Goal: Information Seeking & Learning: Learn about a topic

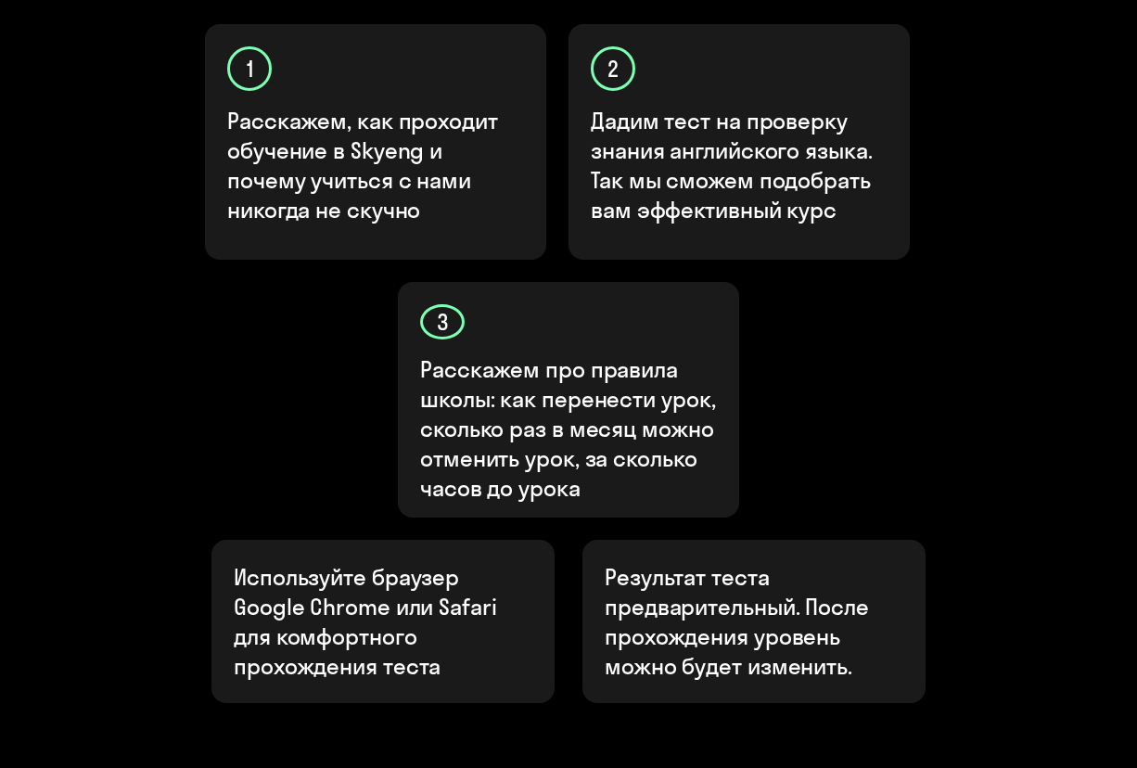
scroll to position [829, 0]
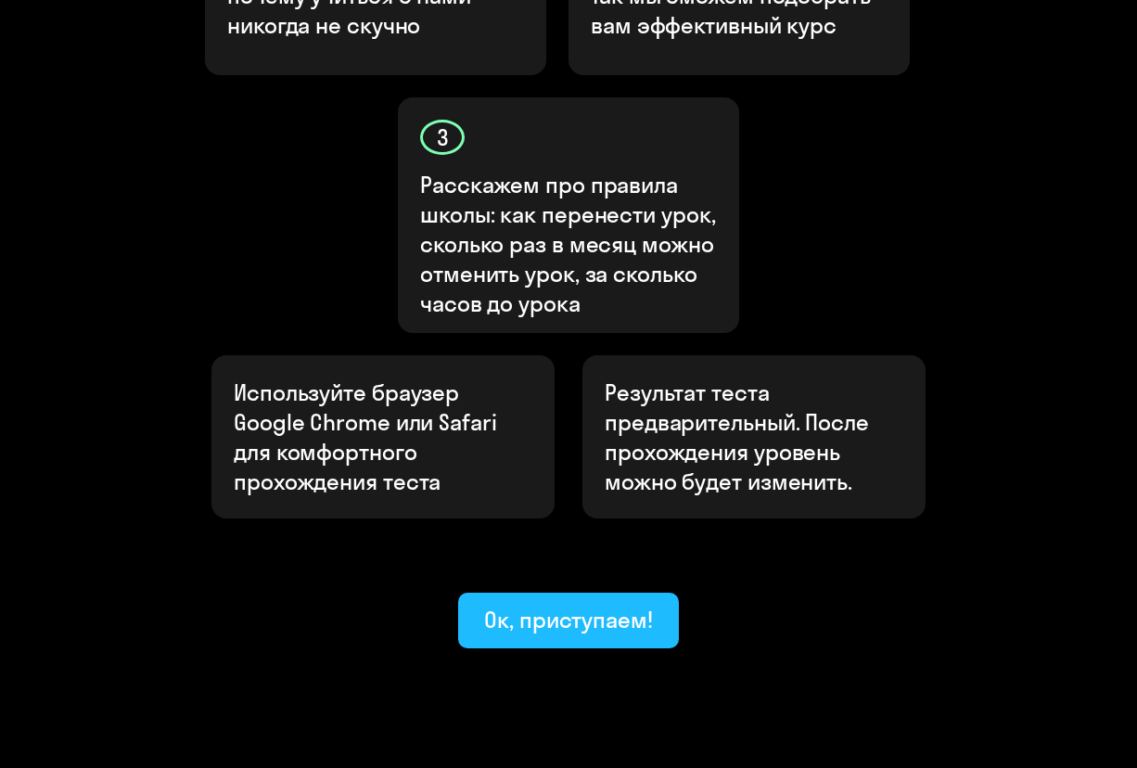
click at [527, 604] on div "Ок, приступаем!" at bounding box center [568, 619] width 169 height 30
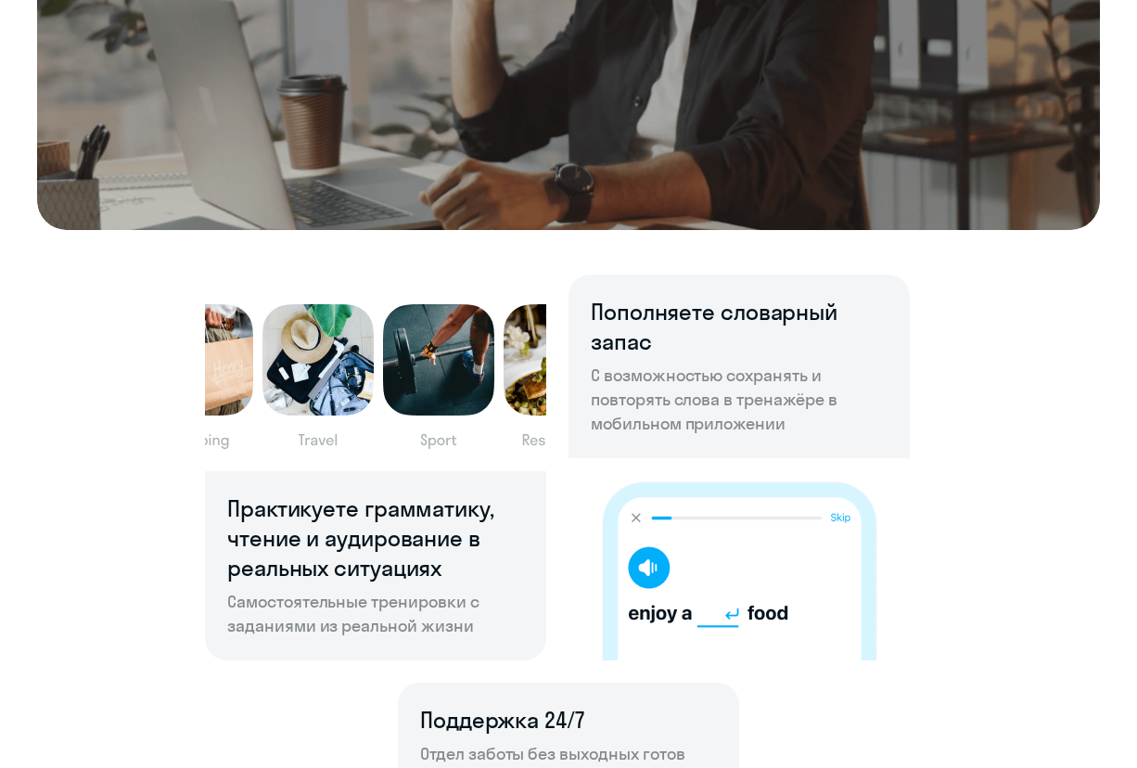
scroll to position [927, 0]
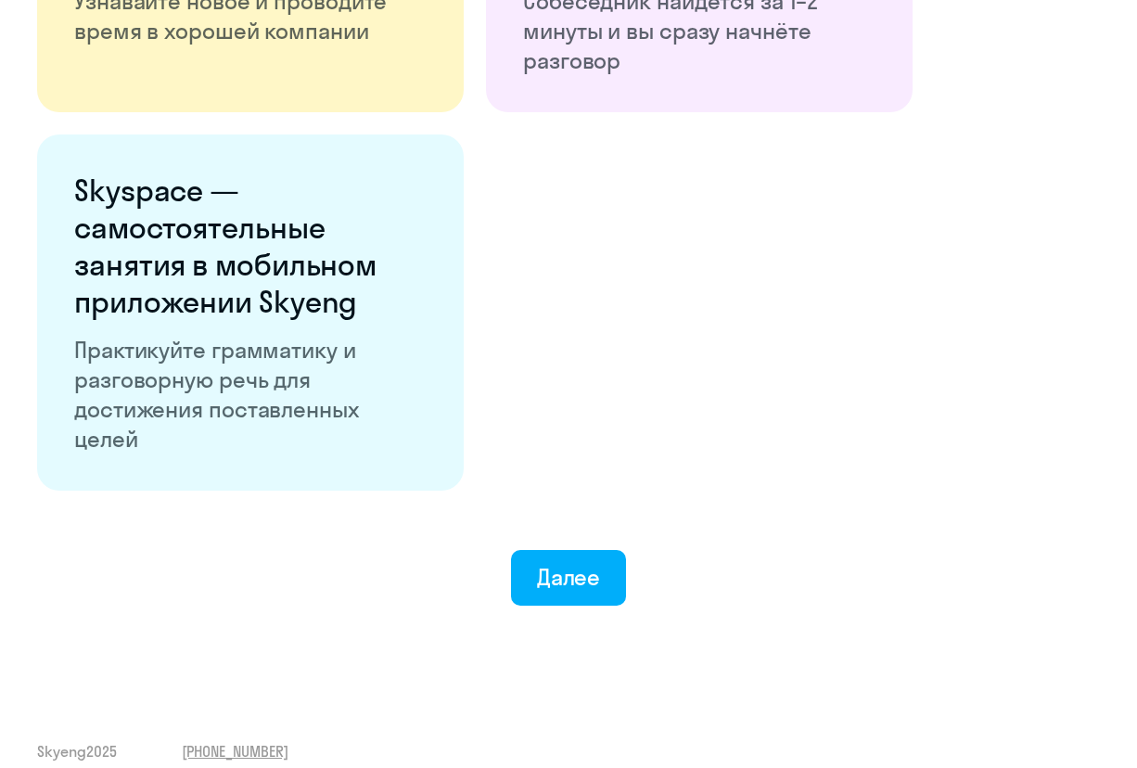
scroll to position [3334, 0]
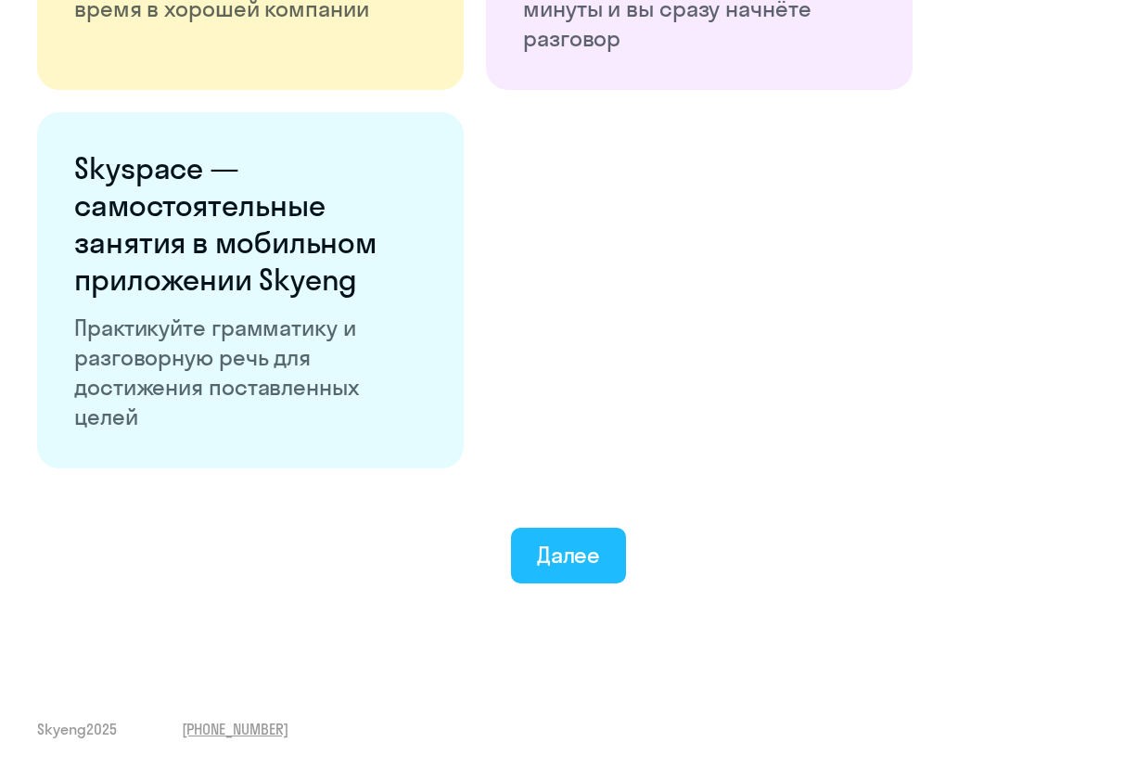
click at [591, 548] on div "Далее" at bounding box center [569, 555] width 64 height 30
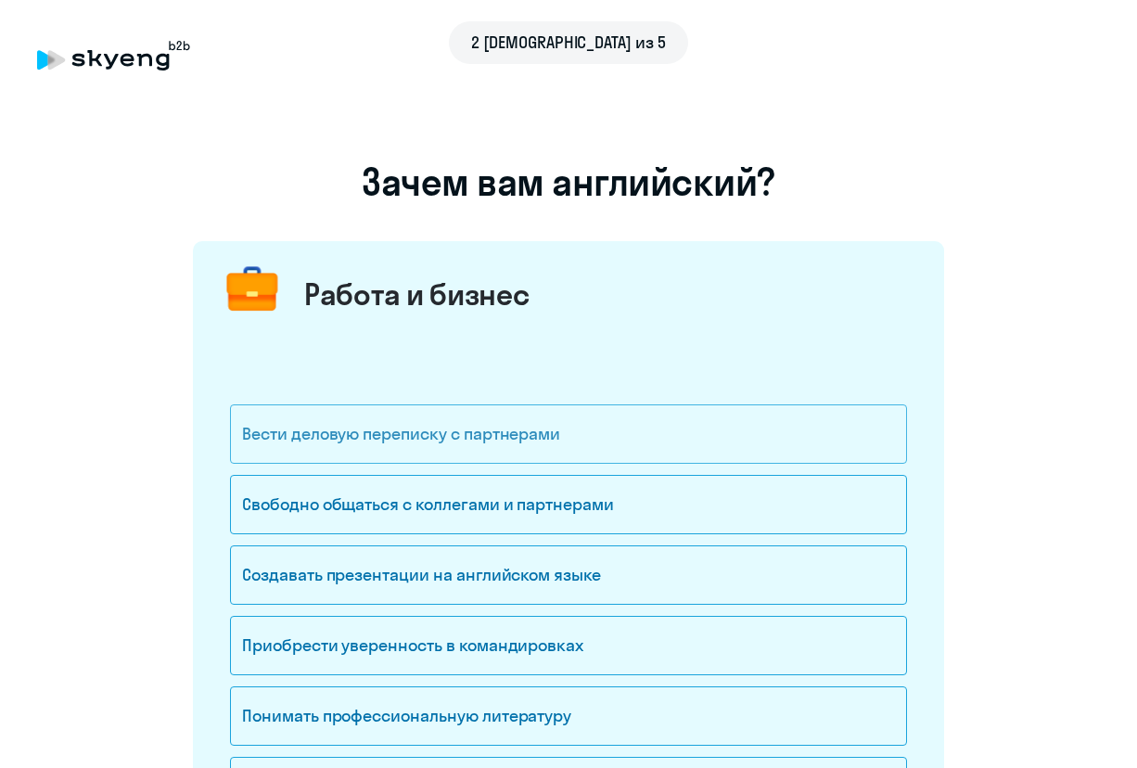
click at [475, 434] on div "Вести деловую переписку с партнерами" at bounding box center [568, 433] width 677 height 59
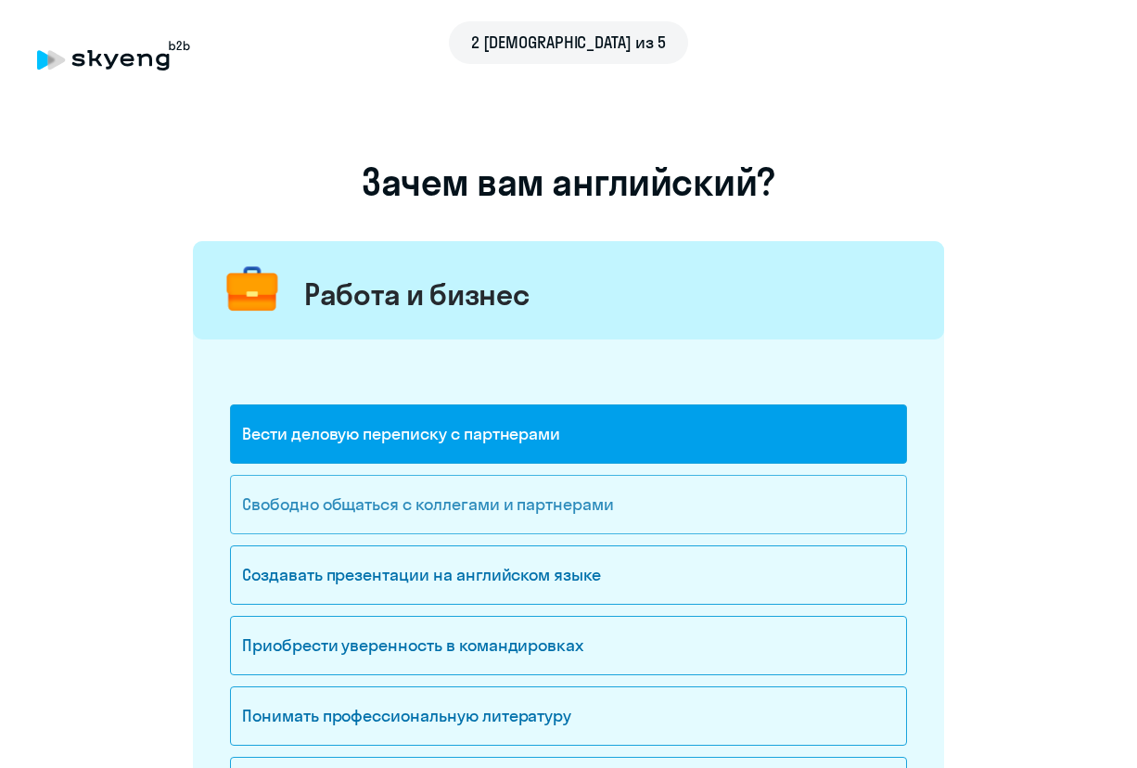
click at [390, 498] on div "Свободно общаться с коллегами и партнерами" at bounding box center [568, 504] width 677 height 59
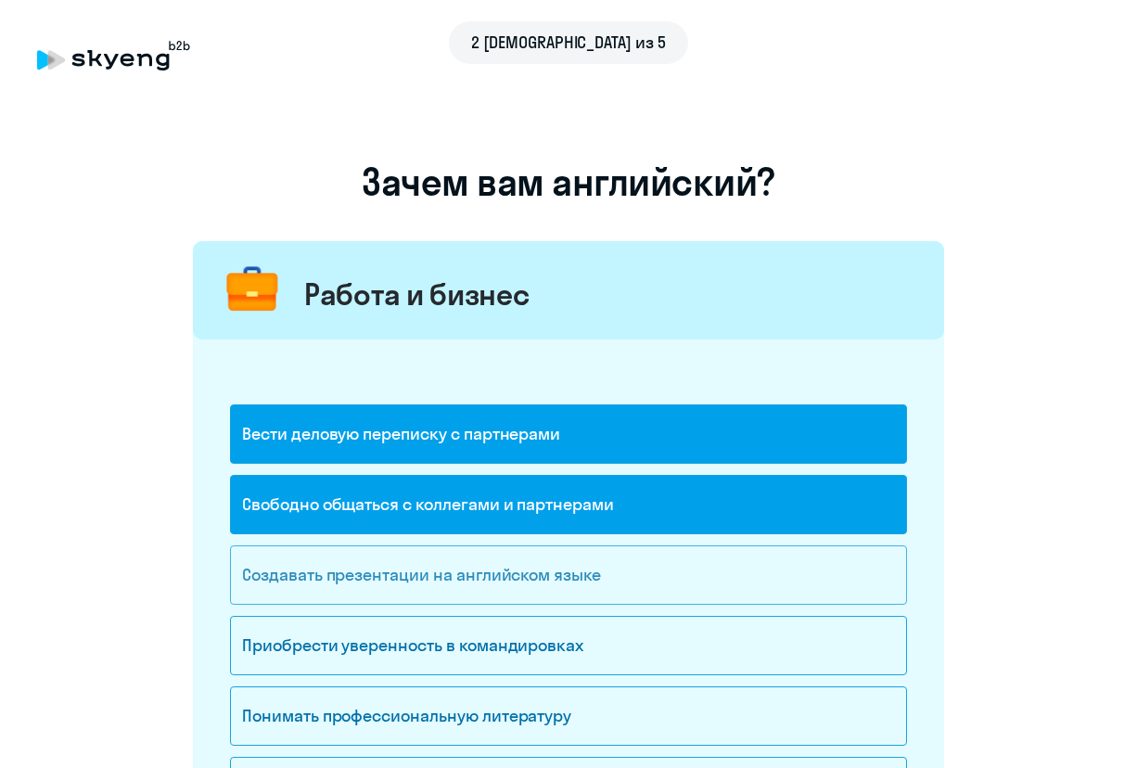
click at [390, 578] on div "Создавать презентации на английском языке" at bounding box center [568, 574] width 677 height 59
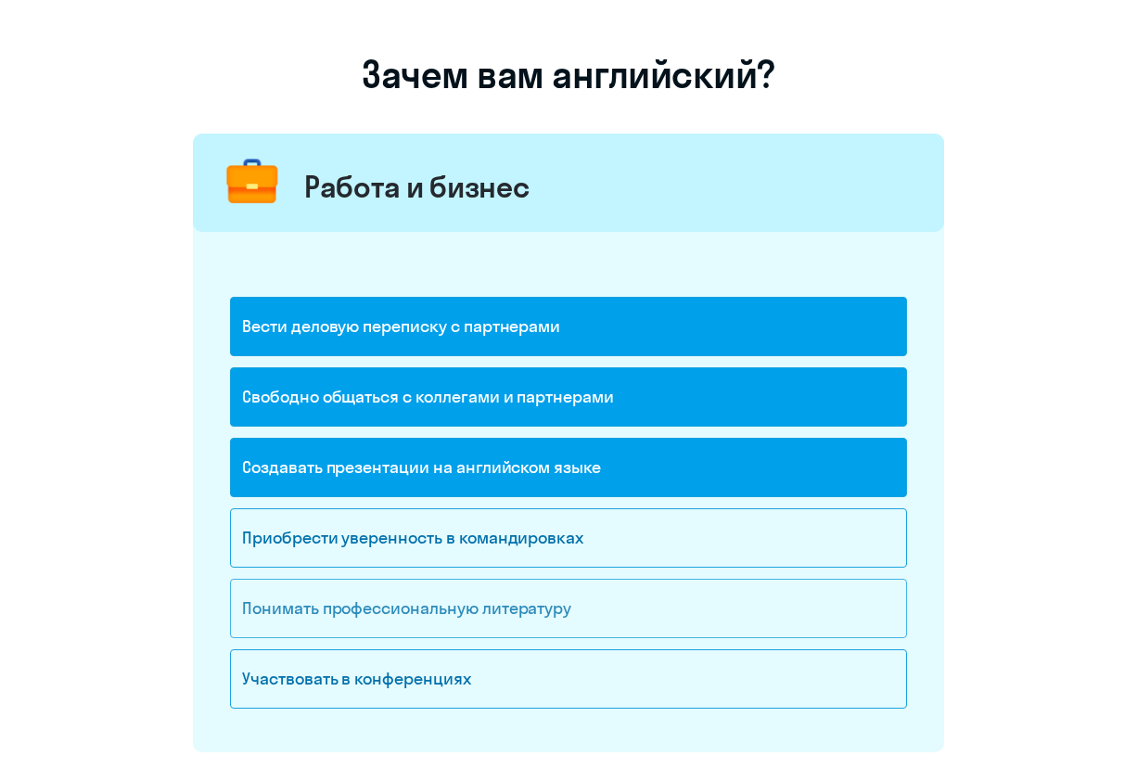
scroll to position [185, 0]
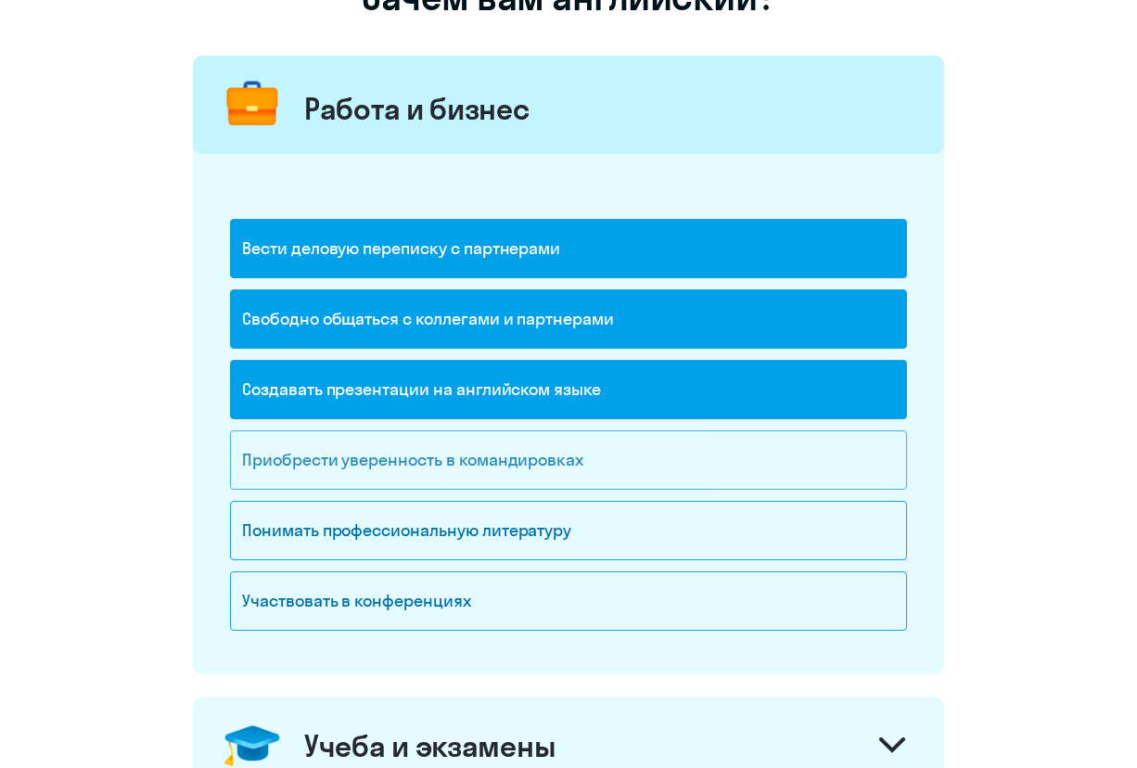
click at [558, 451] on div "Приобрести уверенность в командировках" at bounding box center [568, 459] width 677 height 59
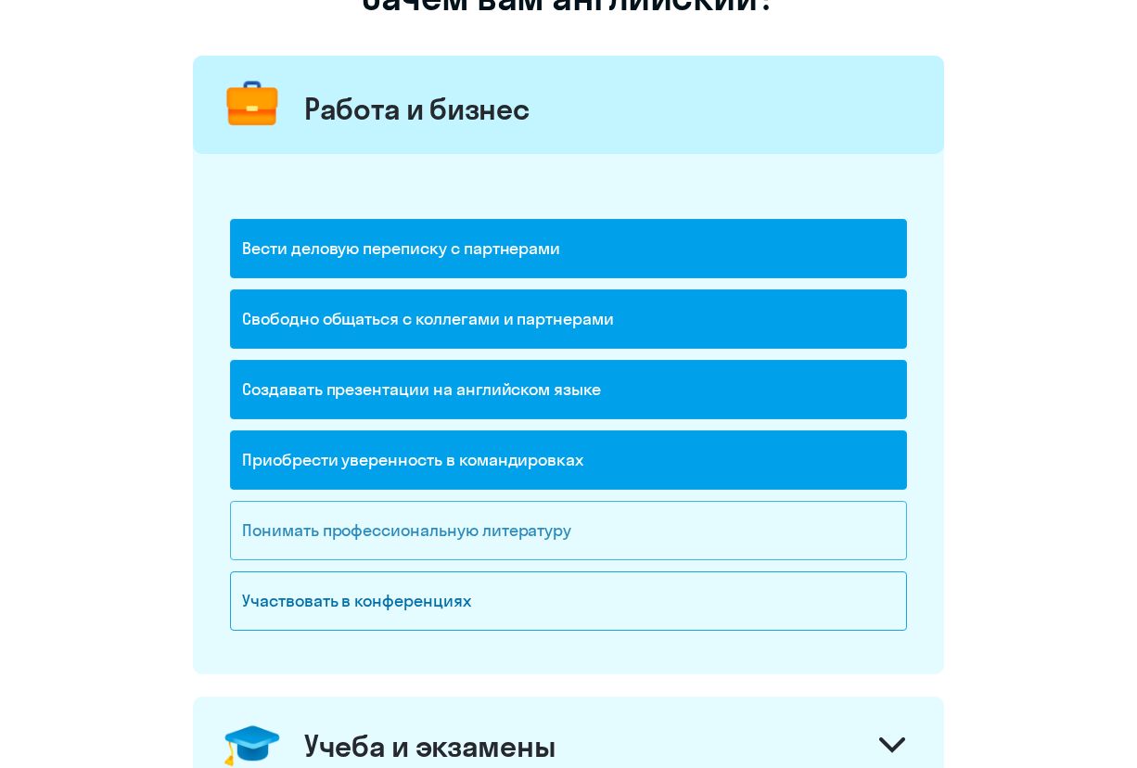
click at [436, 524] on div "Понимать профессиональную литературу" at bounding box center [568, 530] width 677 height 59
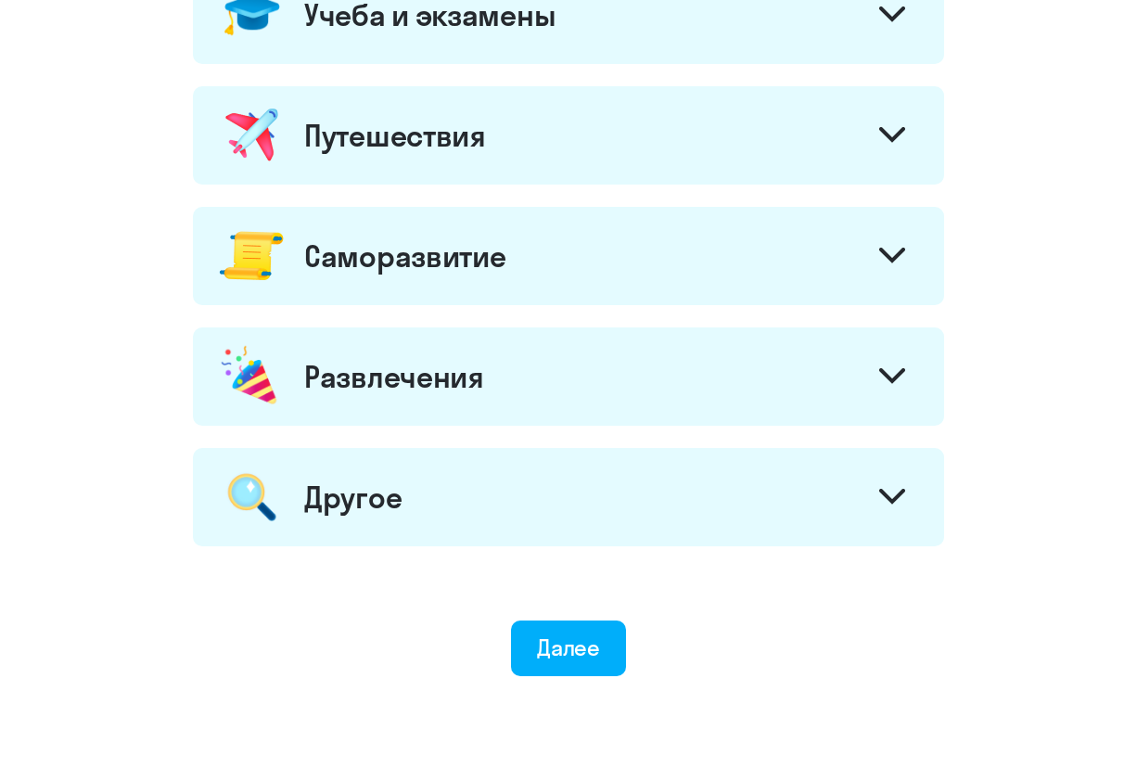
scroll to position [1001, 0]
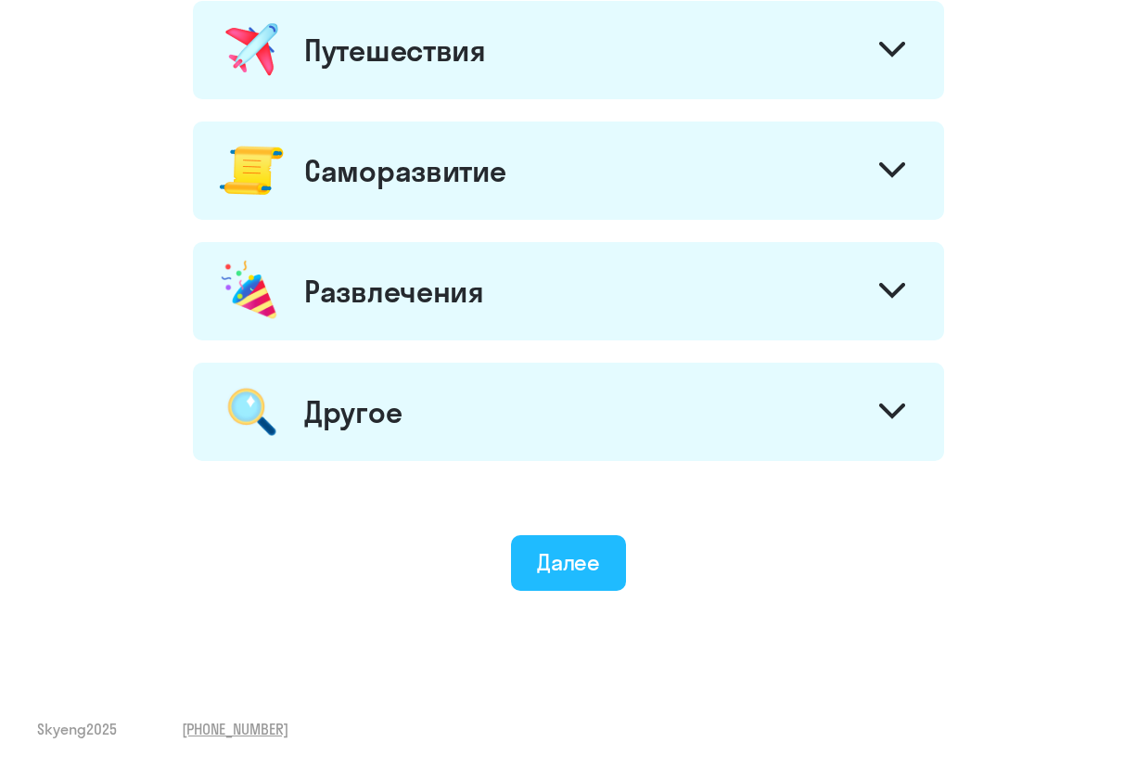
click at [576, 589] on button "Далее" at bounding box center [569, 563] width 116 height 56
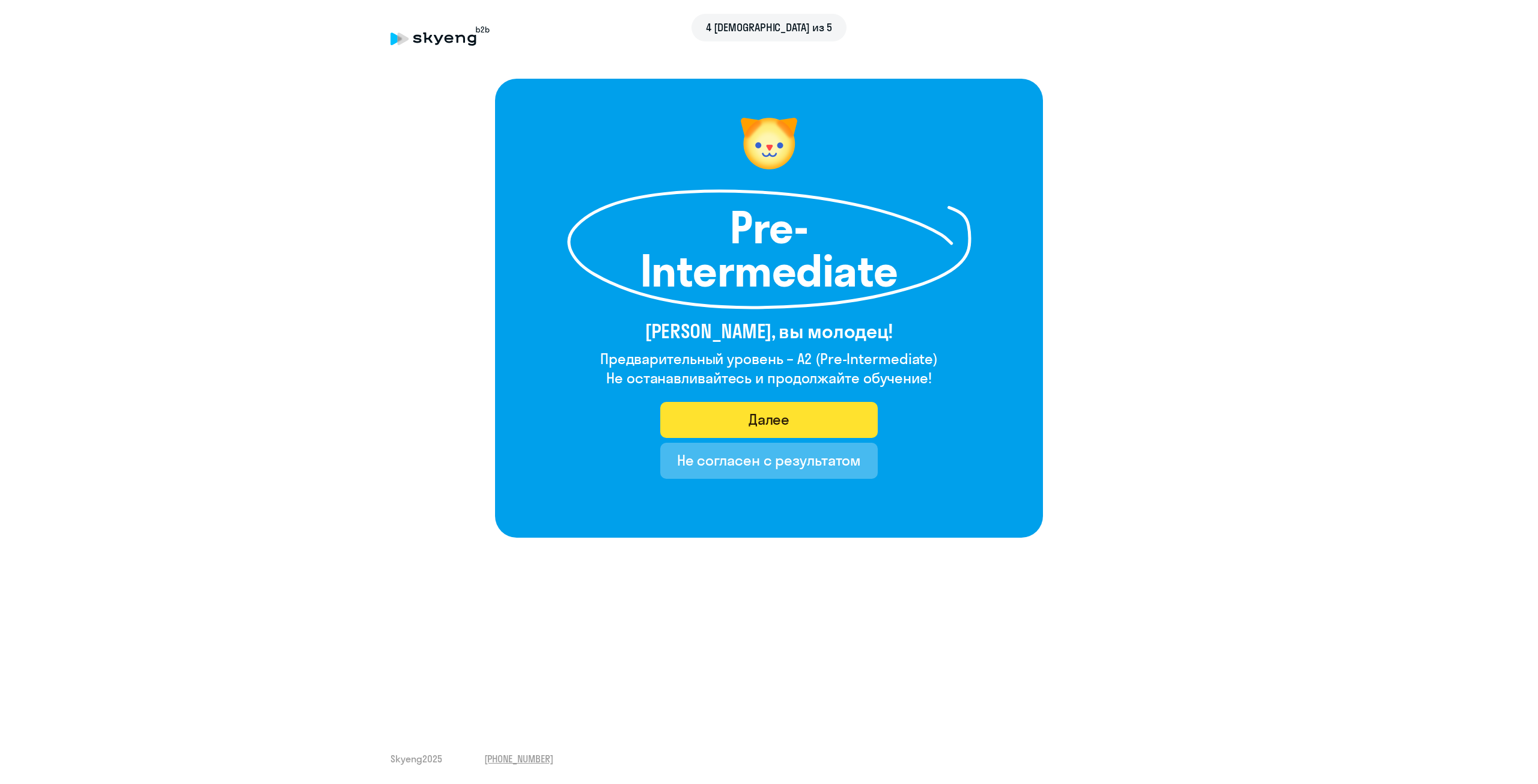
click at [745, 418] on div "Далее" at bounding box center [769, 419] width 41 height 19
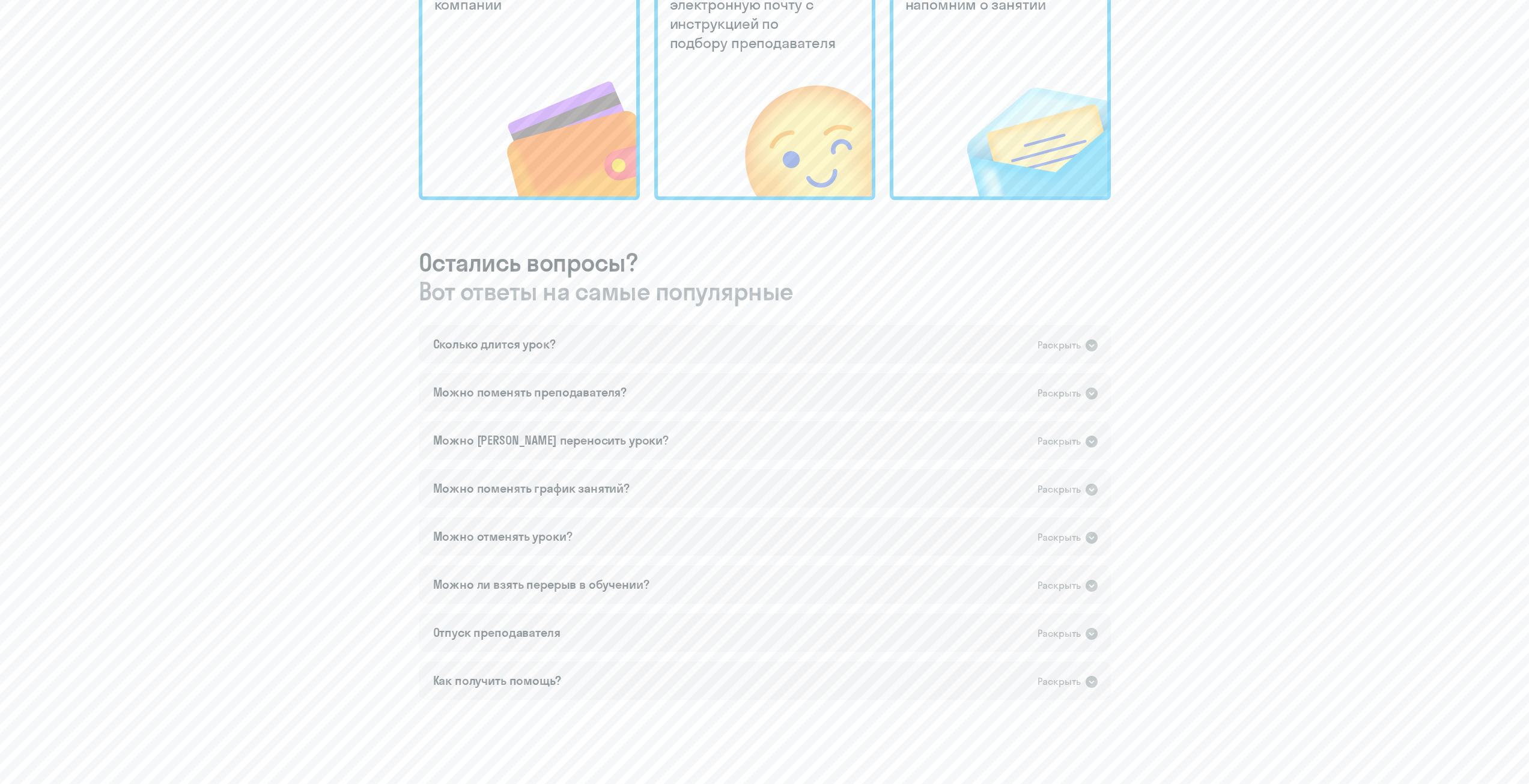
scroll to position [473, 0]
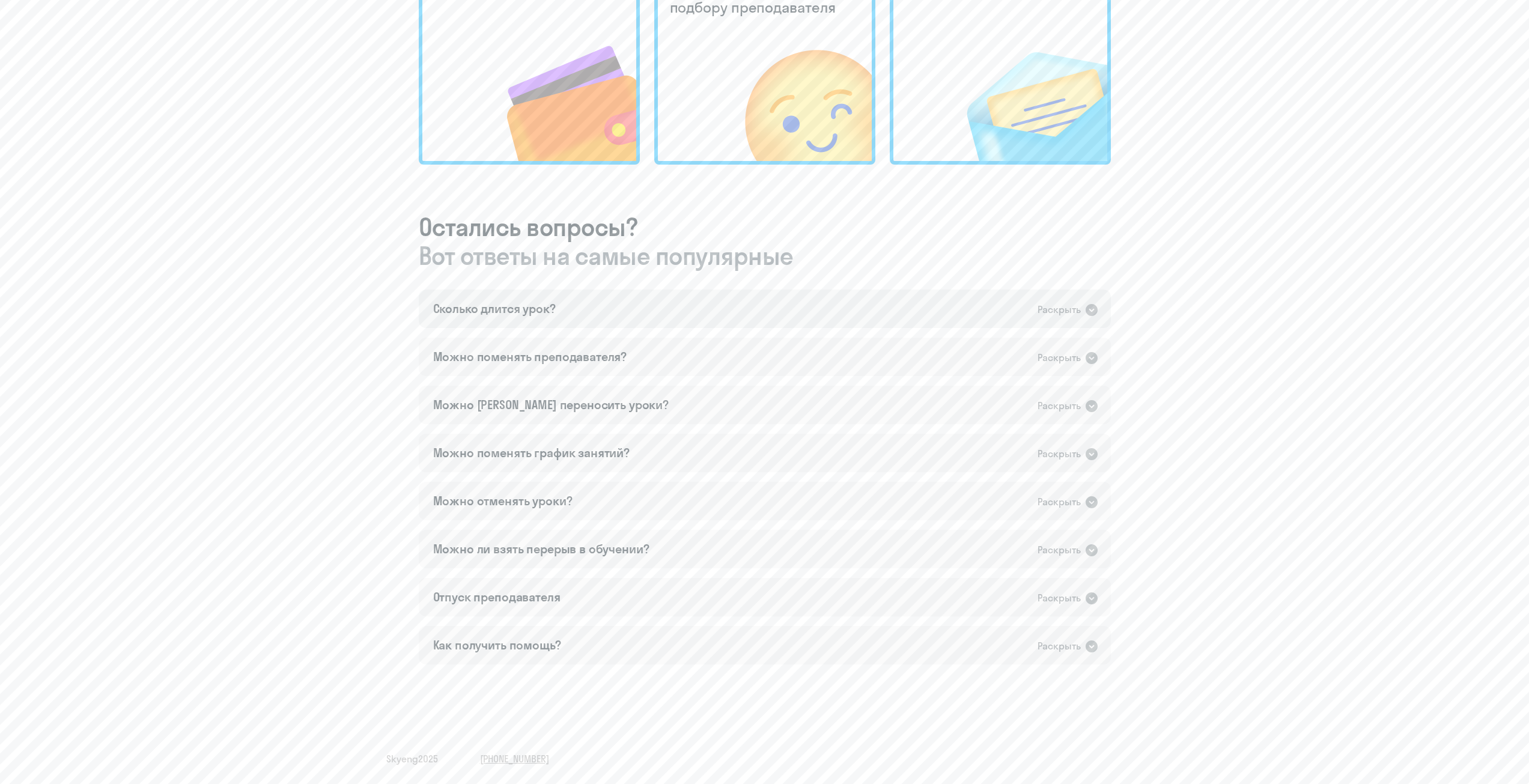
click at [745, 312] on div "Сколько длится урок? Раскрыть" at bounding box center [765, 308] width 692 height 38
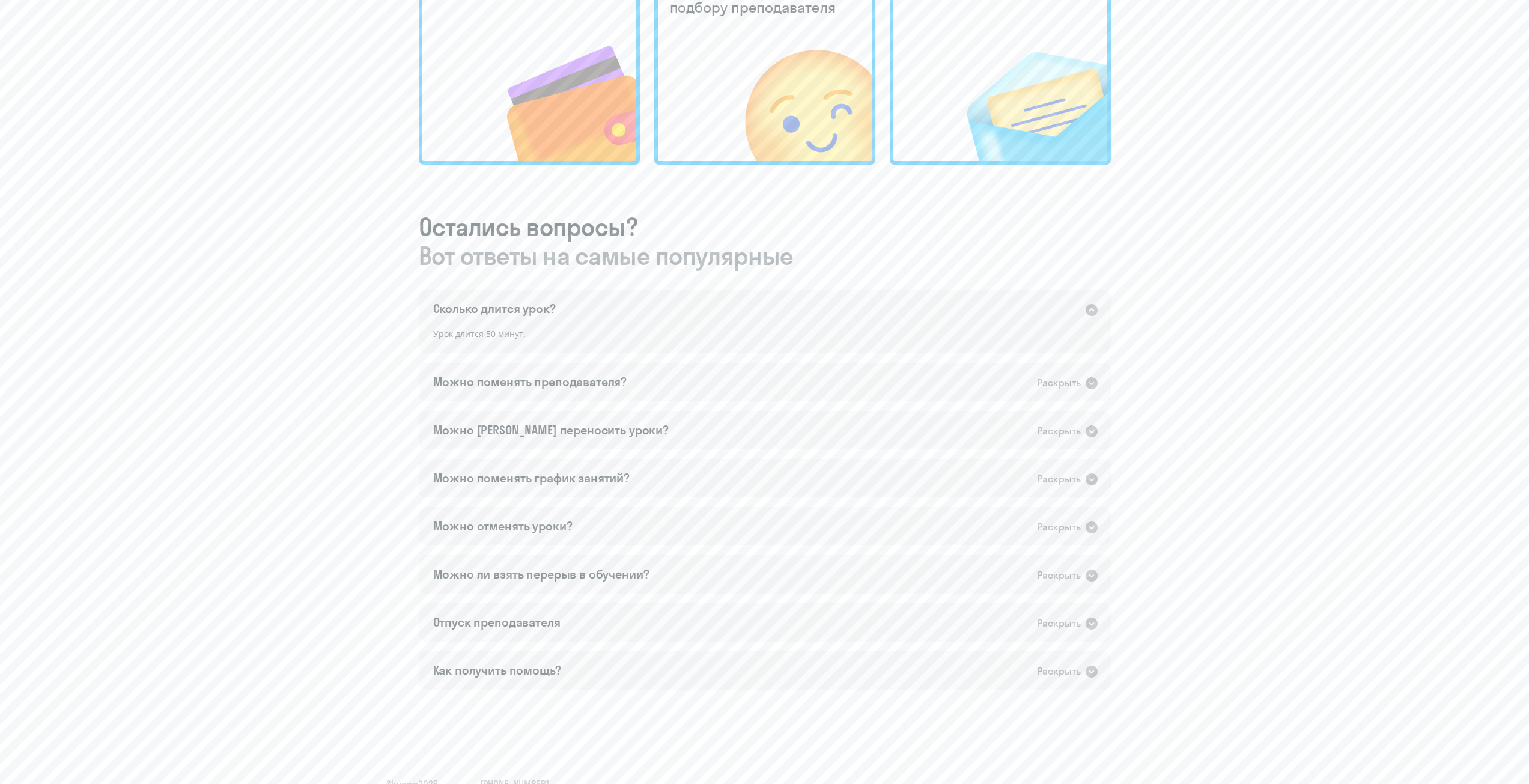
click at [745, 312] on div "Сколько длится урок? Раскрыть" at bounding box center [765, 308] width 692 height 38
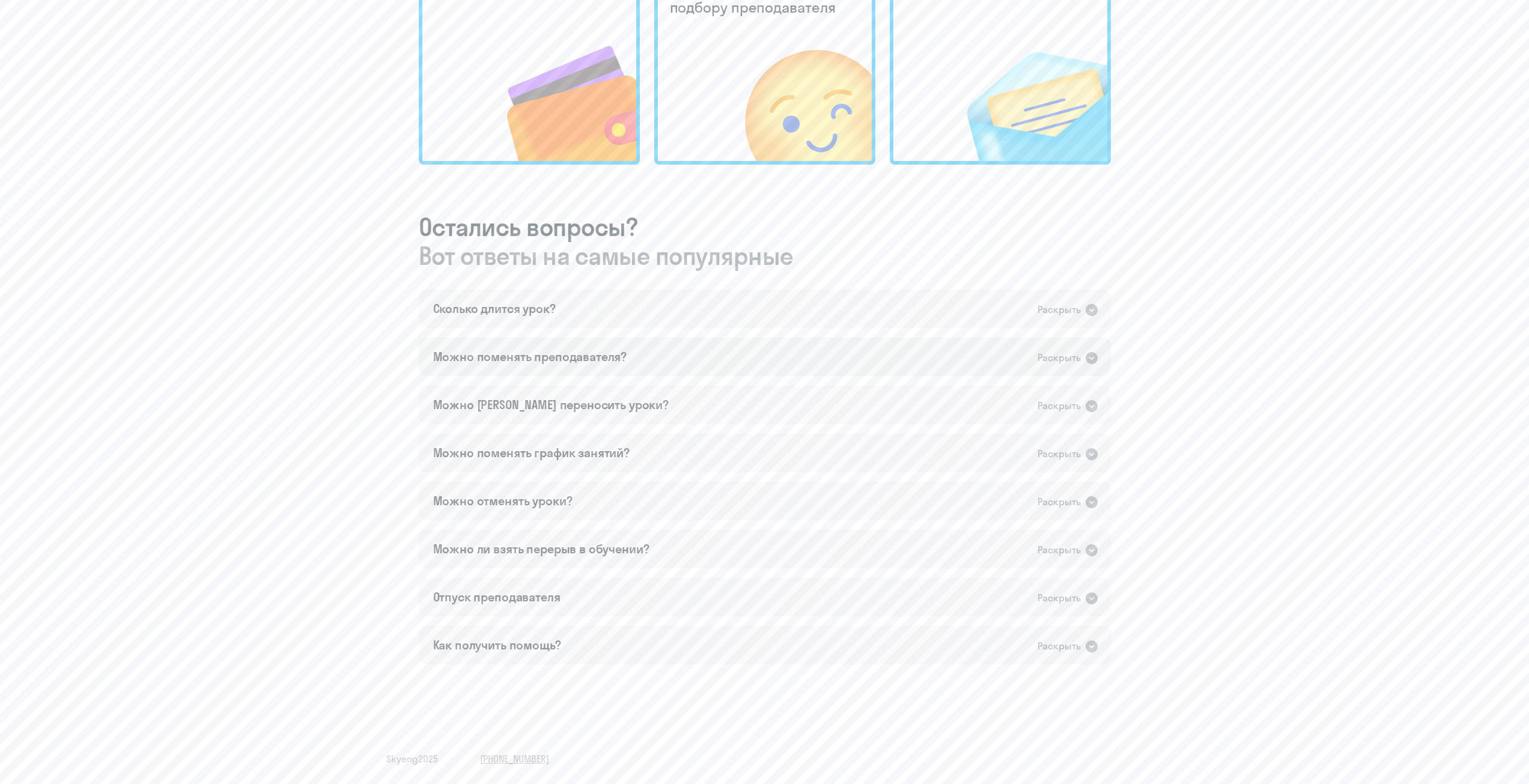
click at [745, 362] on div "Можно поменять преподавателя? Раскрыть" at bounding box center [765, 356] width 692 height 38
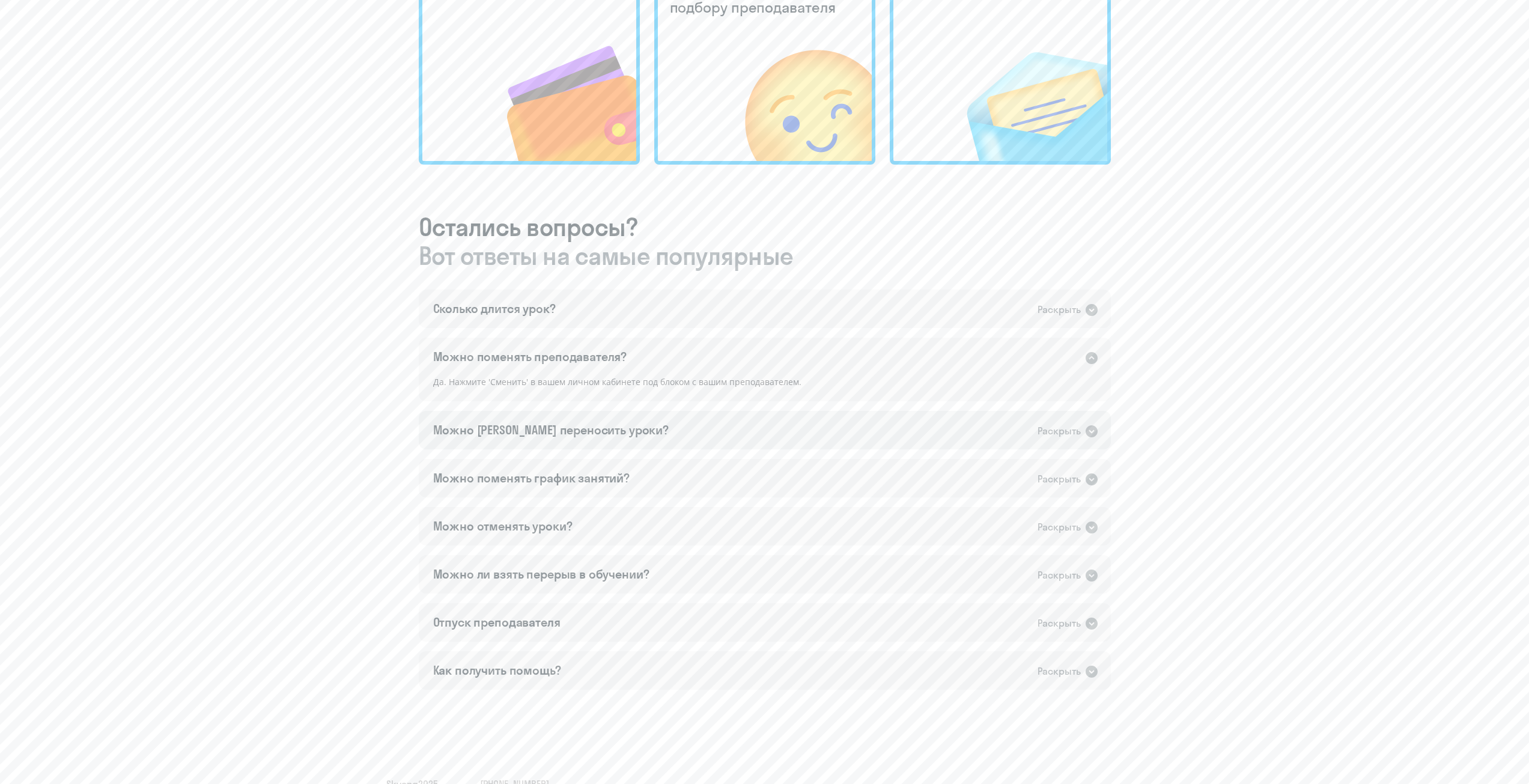
click at [745, 419] on div "Можно [PERSON_NAME] переносить уроки? Раскрыть" at bounding box center [765, 430] width 692 height 38
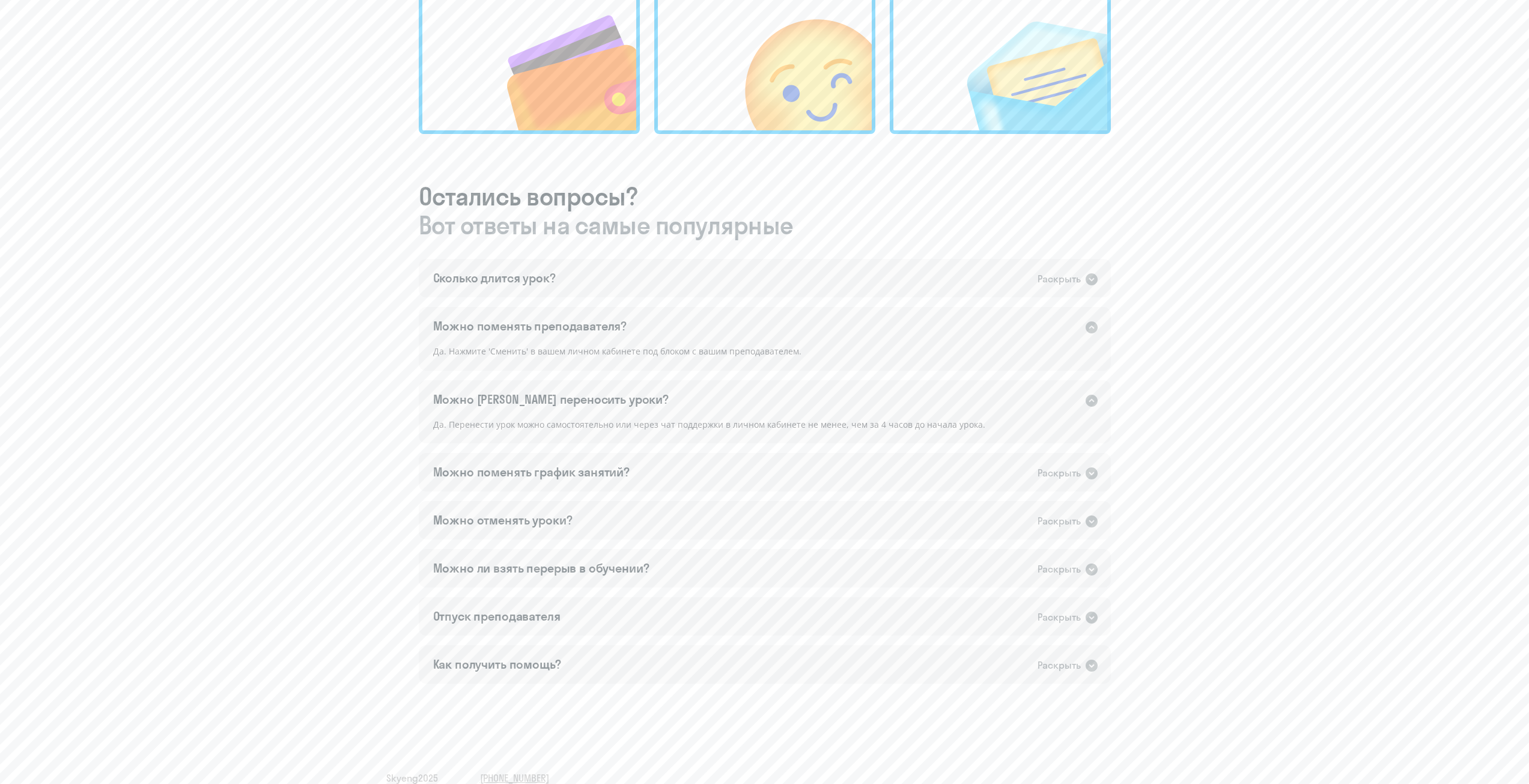
scroll to position [523, 0]
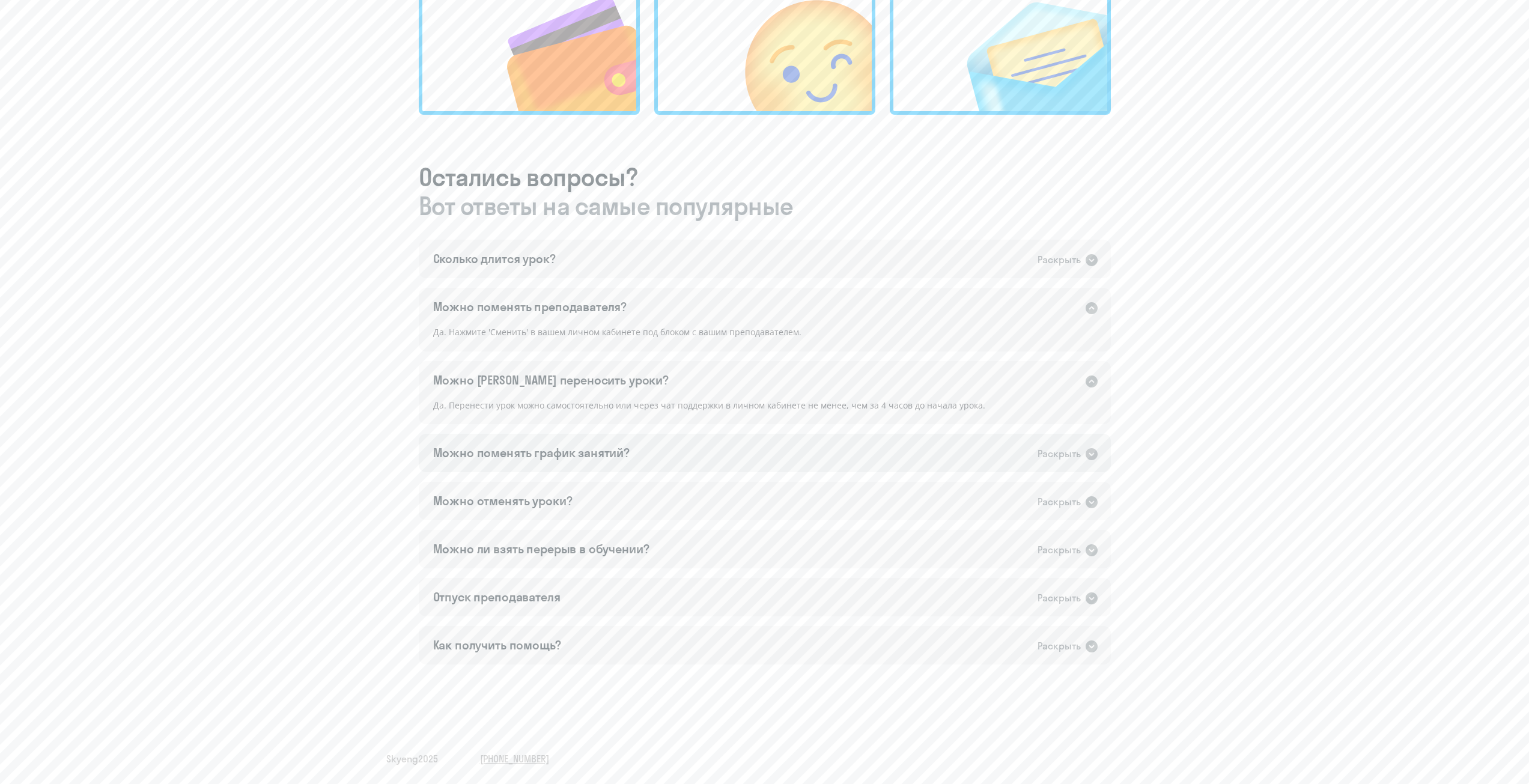
click at [605, 450] on div "Можно поменять график занятий?" at bounding box center [531, 453] width 197 height 17
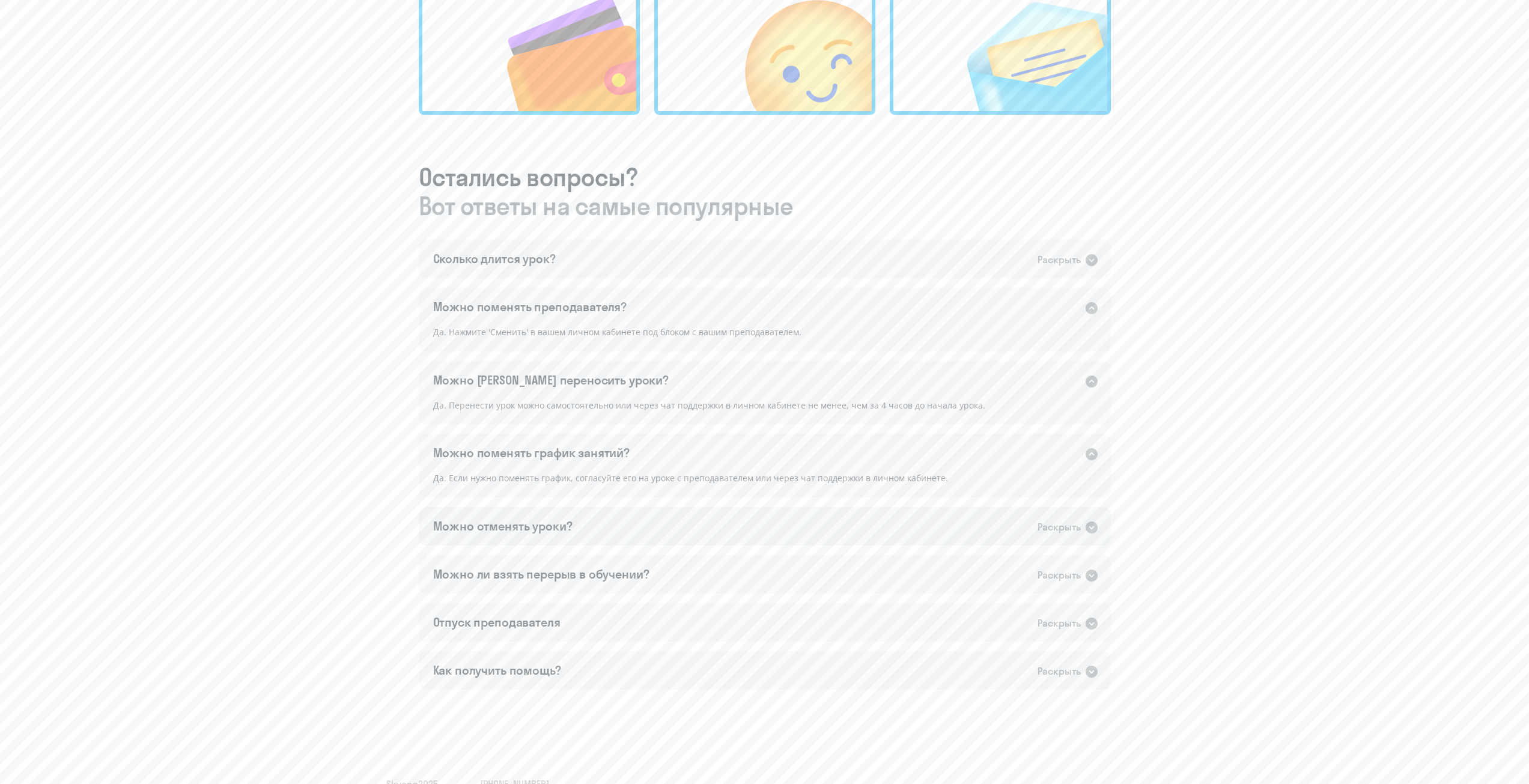
click at [584, 497] on div "Можно отменять уроки? Раскрыть" at bounding box center [765, 525] width 692 height 38
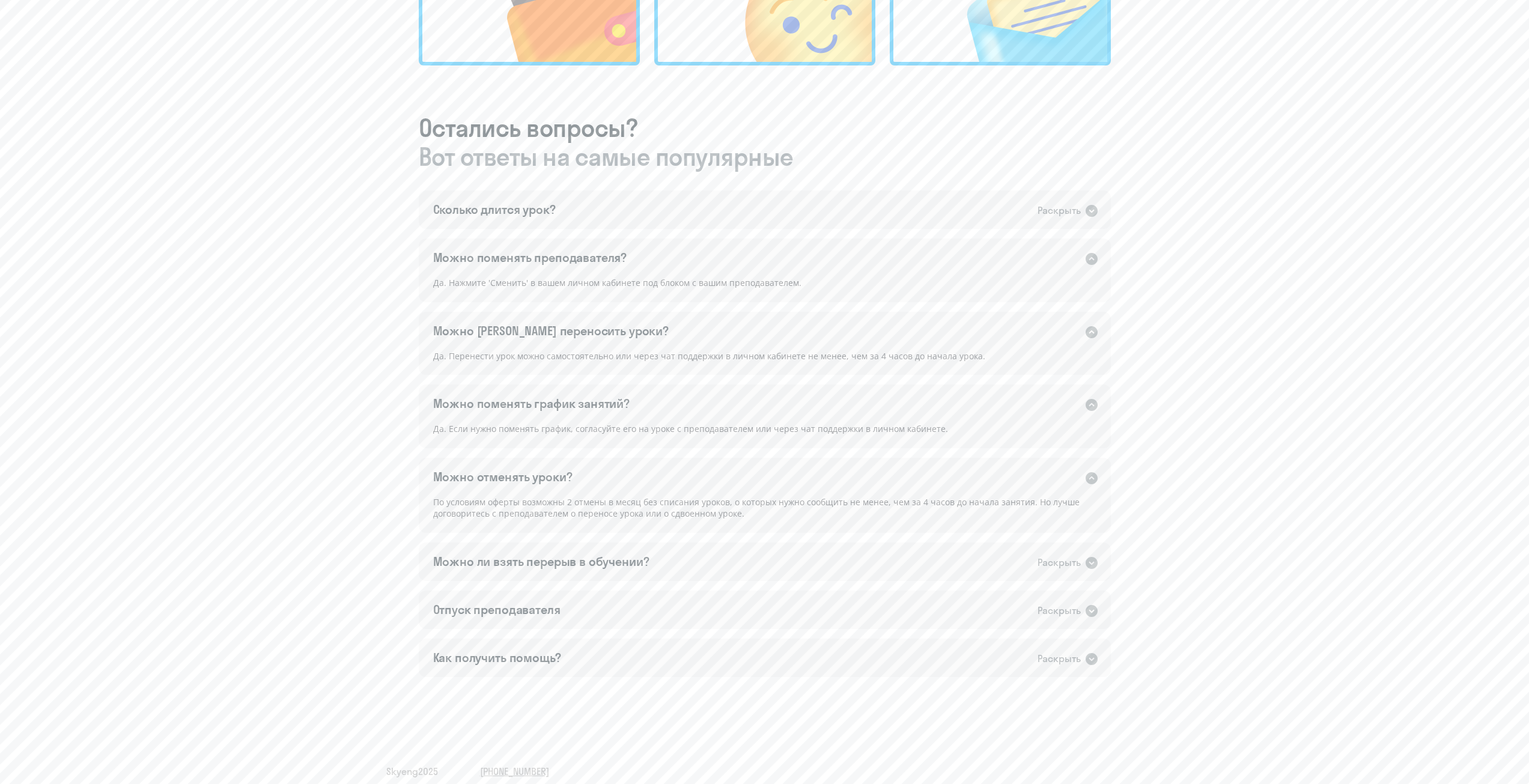
scroll to position [584, 0]
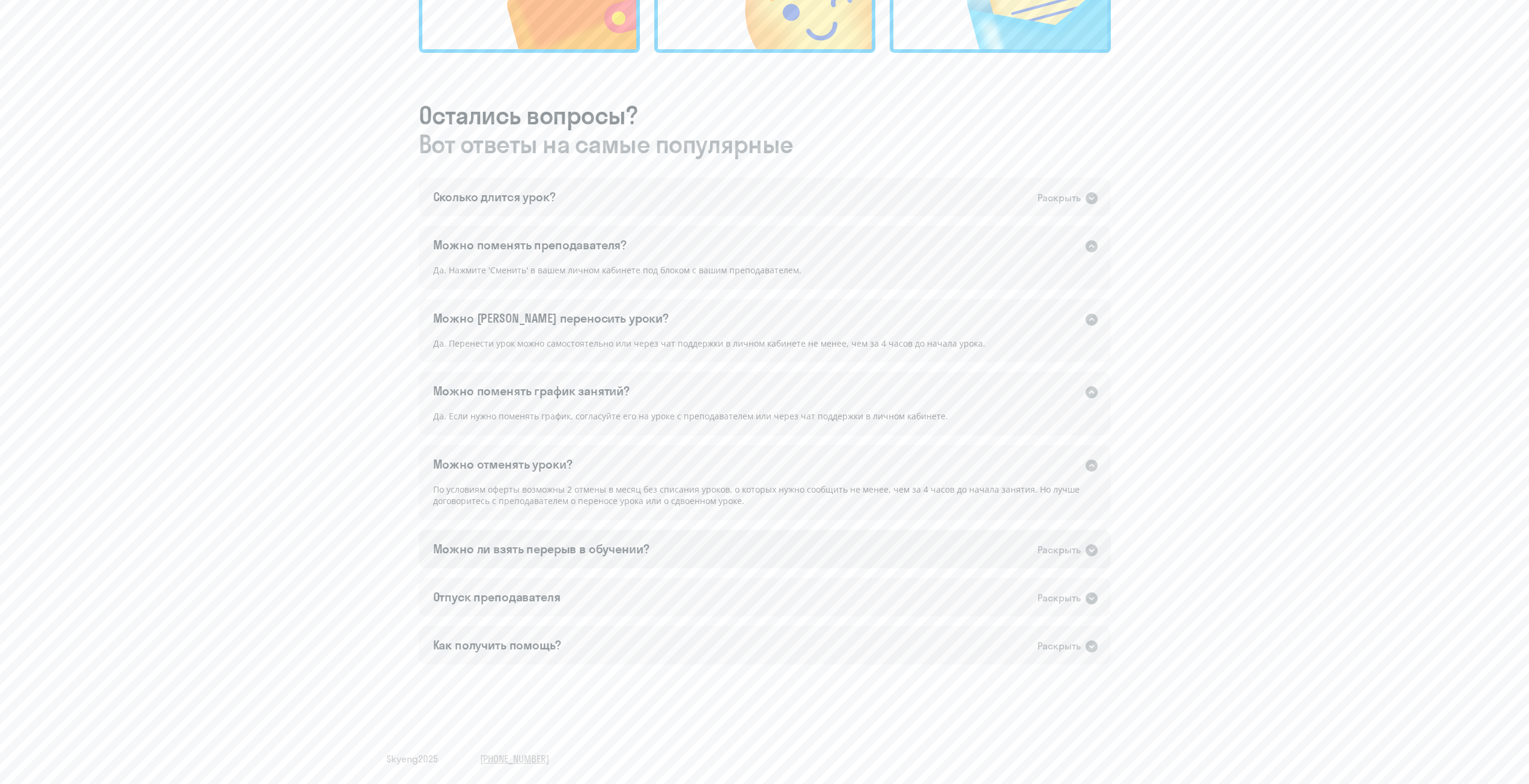
click at [611, 497] on div "Можно ли взять перерыв в обучении? Раскрыть" at bounding box center [765, 549] width 692 height 38
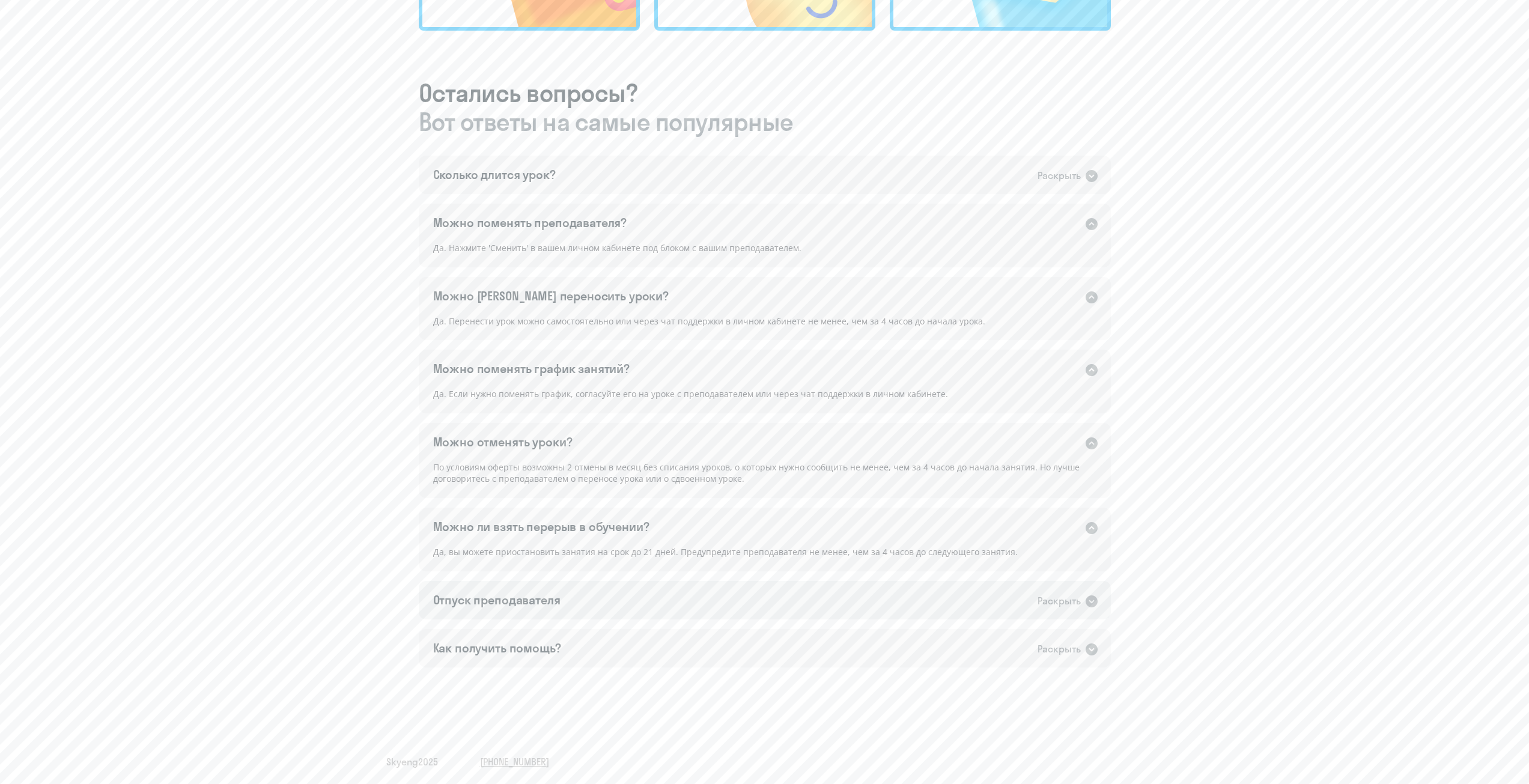
scroll to position [610, 0]
click at [561, 497] on div "Отпуск преподавателя Раскрыть" at bounding box center [765, 597] width 692 height 38
click at [622, 497] on div "Как получить помощь? Раскрыть" at bounding box center [765, 669] width 692 height 38
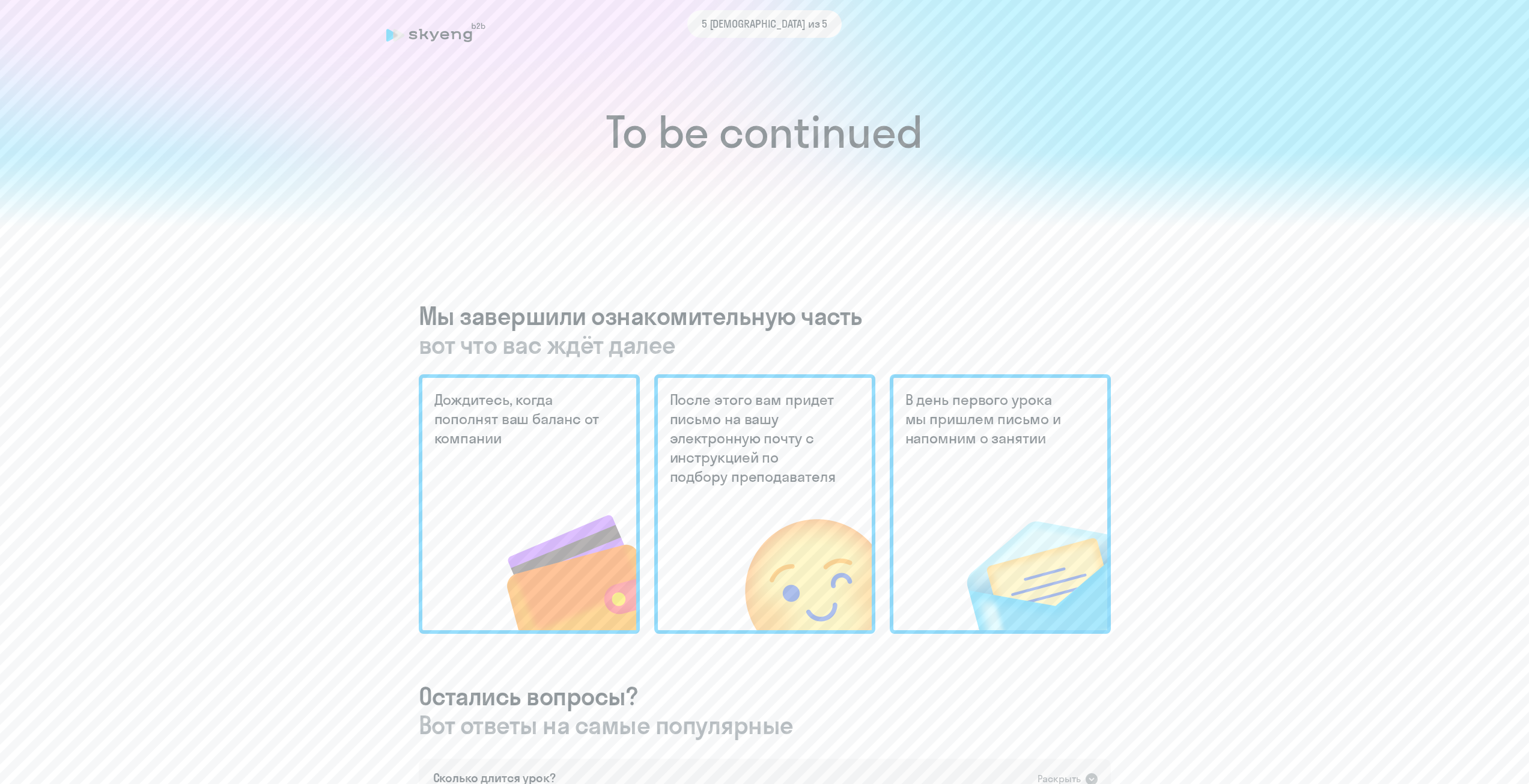
scroll to position [0, 0]
